Goal: Information Seeking & Learning: Check status

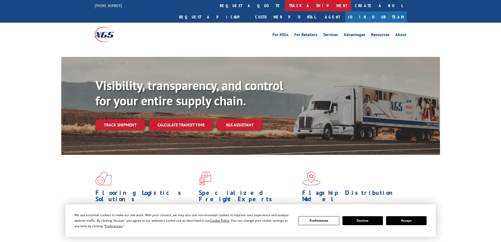
click at [285, 7] on link "track a shipment" at bounding box center [318, 5] width 66 height 11
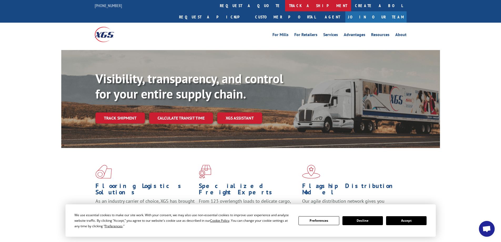
click at [285, 9] on link "track a shipment" at bounding box center [318, 5] width 66 height 11
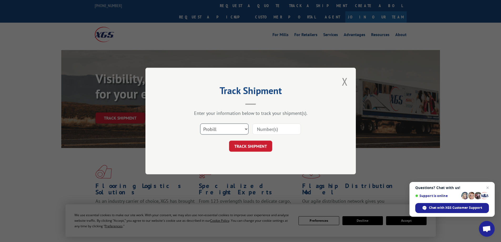
click at [214, 128] on select "Select category... Probill BOL PO" at bounding box center [224, 128] width 48 height 11
select select "bol"
click at [200, 123] on select "Select category... Probill BOL PO" at bounding box center [224, 128] width 48 height 11
click at [265, 129] on input at bounding box center [276, 128] width 48 height 11
paste input "4833504"
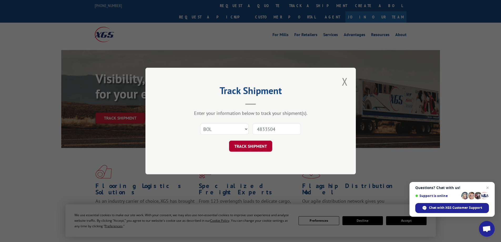
type input "4833504"
click at [254, 145] on button "TRACK SHIPMENT" at bounding box center [250, 145] width 43 height 11
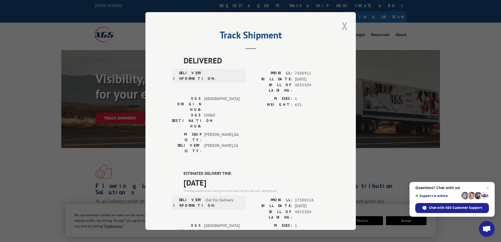
click at [341, 24] on button "Close modal" at bounding box center [344, 26] width 9 height 14
